Goal: Find specific page/section: Find specific page/section

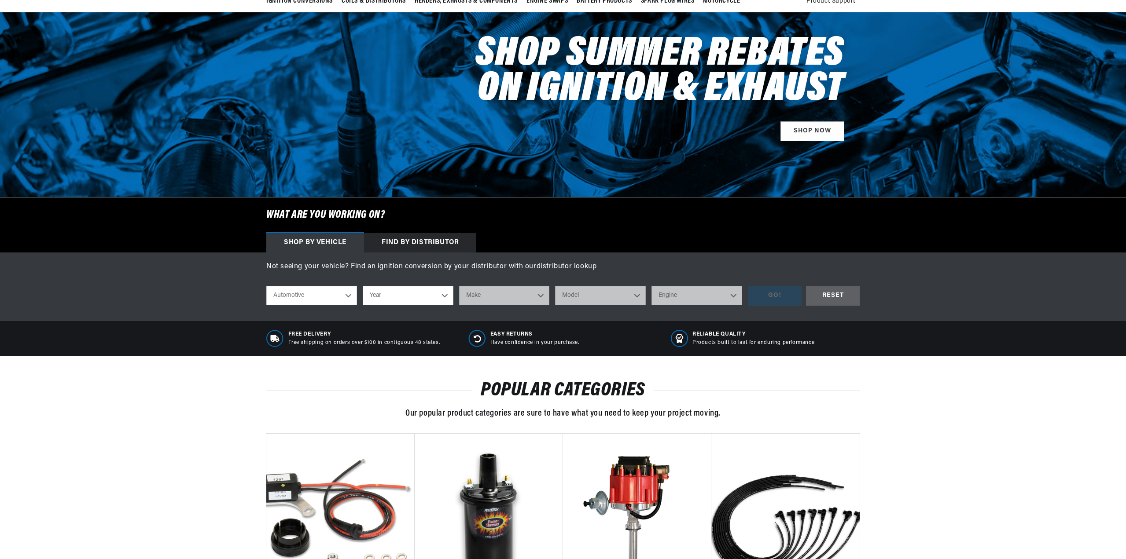
click at [318, 288] on select "Automotive Agricultural Industrial Marine Motorcycle" at bounding box center [311, 295] width 91 height 19
click at [404, 303] on select "Year 2022 2021 2020 2019 2018 2017 2016 2015 2014 2013 2012 2011 2010 2009 2008…" at bounding box center [408, 295] width 91 height 19
select select "1965"
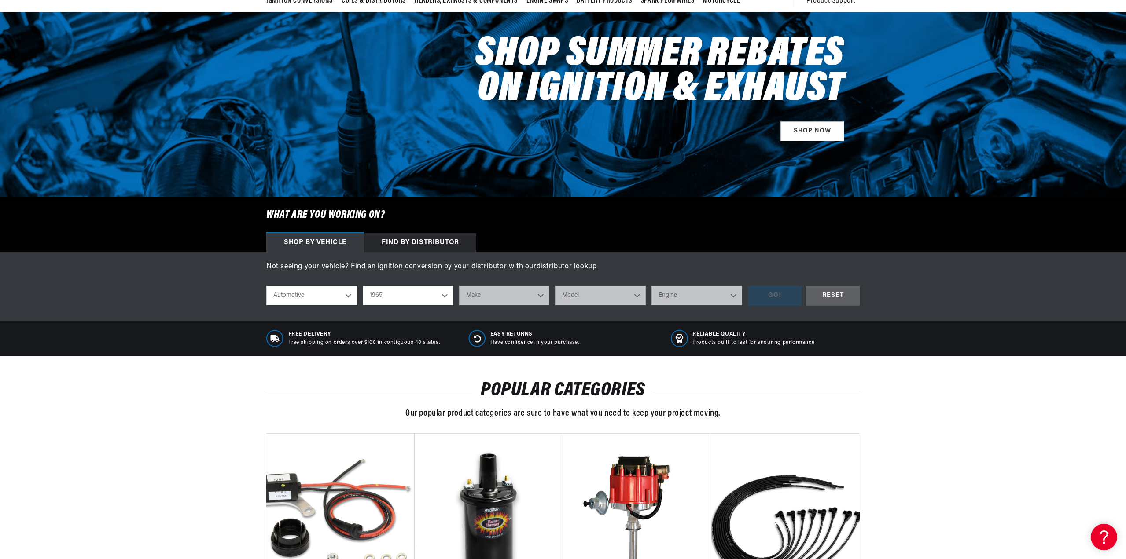
click at [363, 286] on select "Year 2022 2021 2020 2019 2018 2017 2016 2015 2014 2013 2012 2011 2010 2009 2008…" at bounding box center [408, 295] width 91 height 19
select select "1965"
click at [540, 292] on select "Make Alfa Romeo American Motors Aston Martin Austin Austin Healey Avanti Bentle…" at bounding box center [504, 295] width 91 height 19
select select "Ford"
click at [459, 286] on select "Make Alfa Romeo American Motors Aston Martin Austin Austin Healey Avanti Bentle…" at bounding box center [504, 295] width 91 height 19
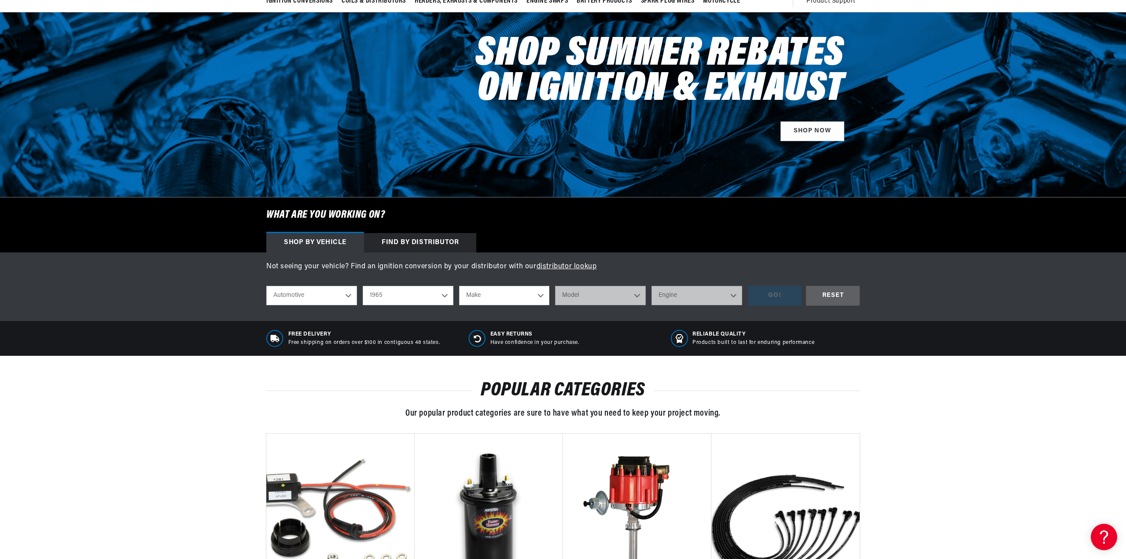
select select "Ford"
click at [597, 297] on select "Model Club Wagon Country Sedan Country Squire Custom Custom 500 Econoline F-100…" at bounding box center [600, 295] width 91 height 19
select select "Fairlane"
click at [555, 286] on select "Model Club Wagon Country Sedan Country Squire Custom Custom 500 Econoline F-100…" at bounding box center [600, 295] width 91 height 19
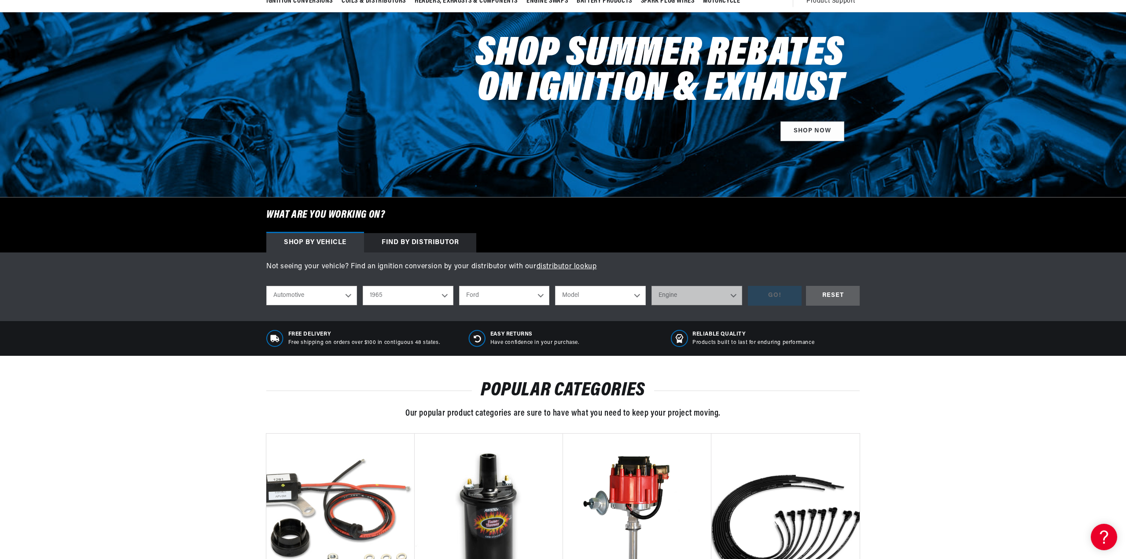
select select "Fairlane"
click at [672, 293] on select "Engine 3.6L 3.7L 4.1L 5.4L 170cid / 2.8L 200cid / 3.3L 260cid / 4.3L 289cid / 4…" at bounding box center [696, 295] width 91 height 19
select select "289cid-4.7L"
click at [651, 286] on select "Engine 3.6L 3.7L 4.1L 5.4L 170cid / 2.8L 200cid / 3.3L 260cid / 4.3L 289cid / 4…" at bounding box center [696, 295] width 91 height 19
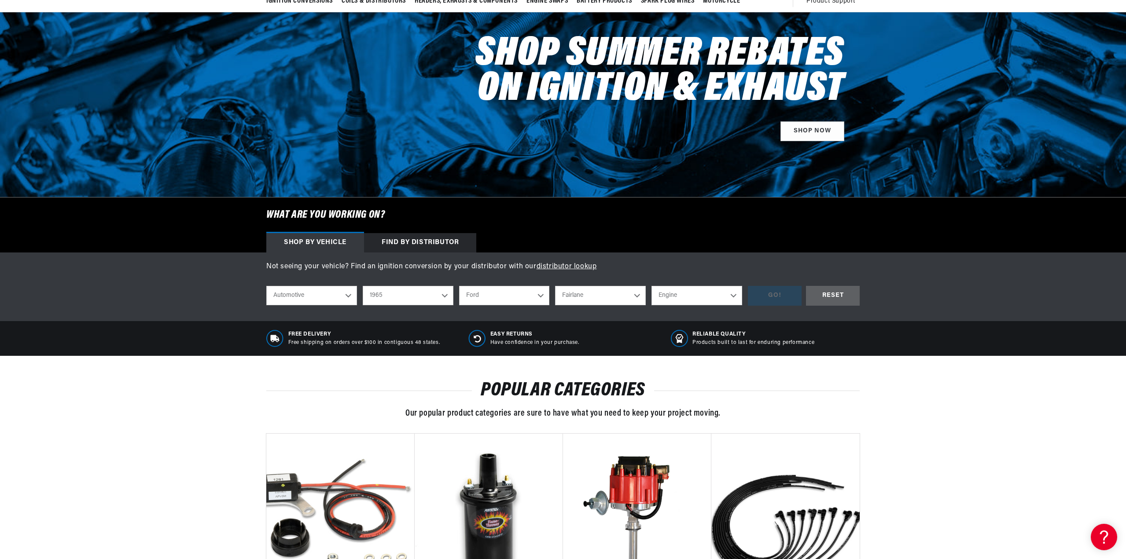
select select "289cid-4.7L"
click at [767, 293] on div "GO!" at bounding box center [775, 296] width 54 height 20
